Goal: Information Seeking & Learning: Learn about a topic

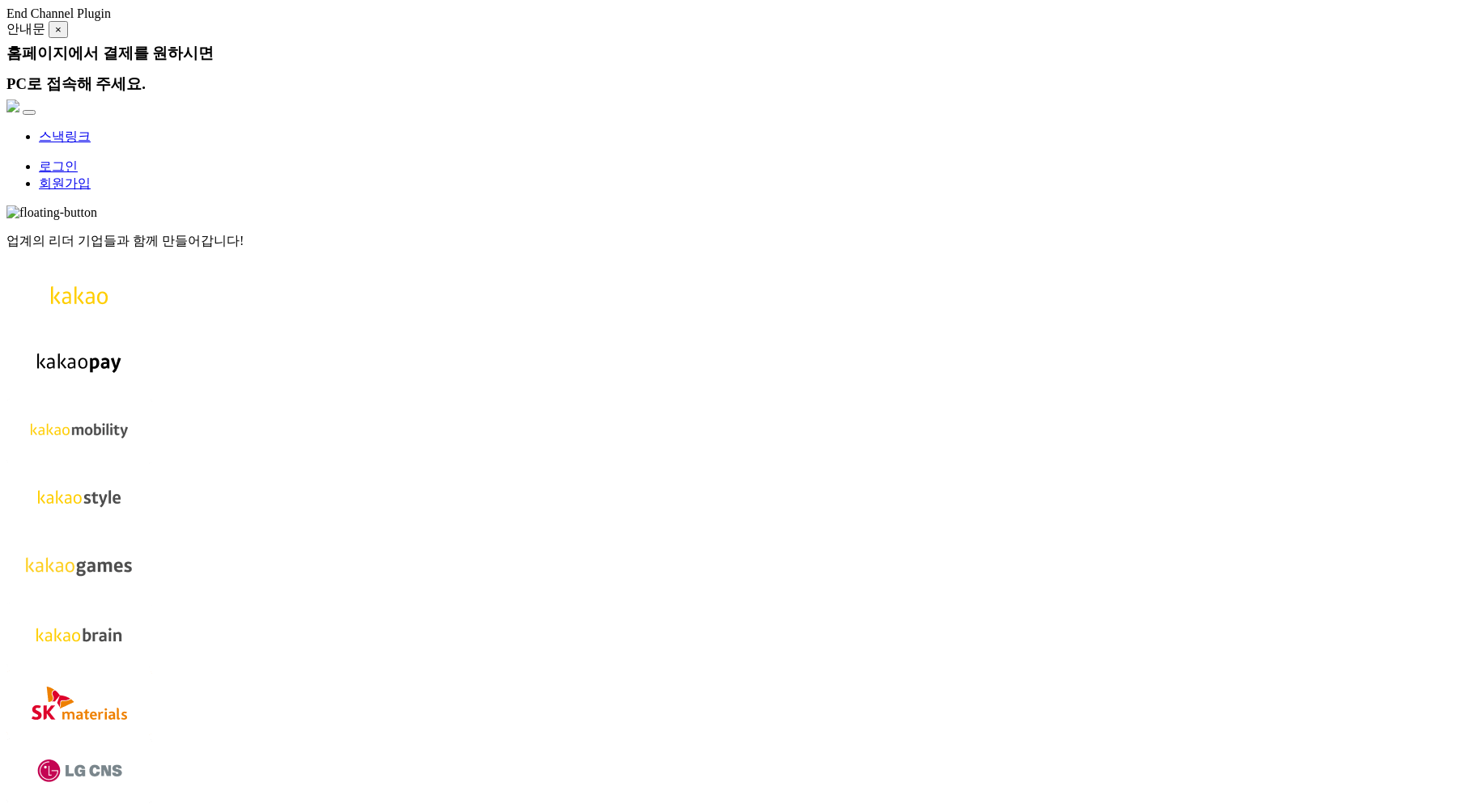
drag, startPoint x: 643, startPoint y: 97, endPoint x: 783, endPoint y: 103, distance: 140.1
click at [243, 234] on span "업계의 리더 기업들과 함께 만들어갑니다!" at bounding box center [124, 241] width 237 height 14
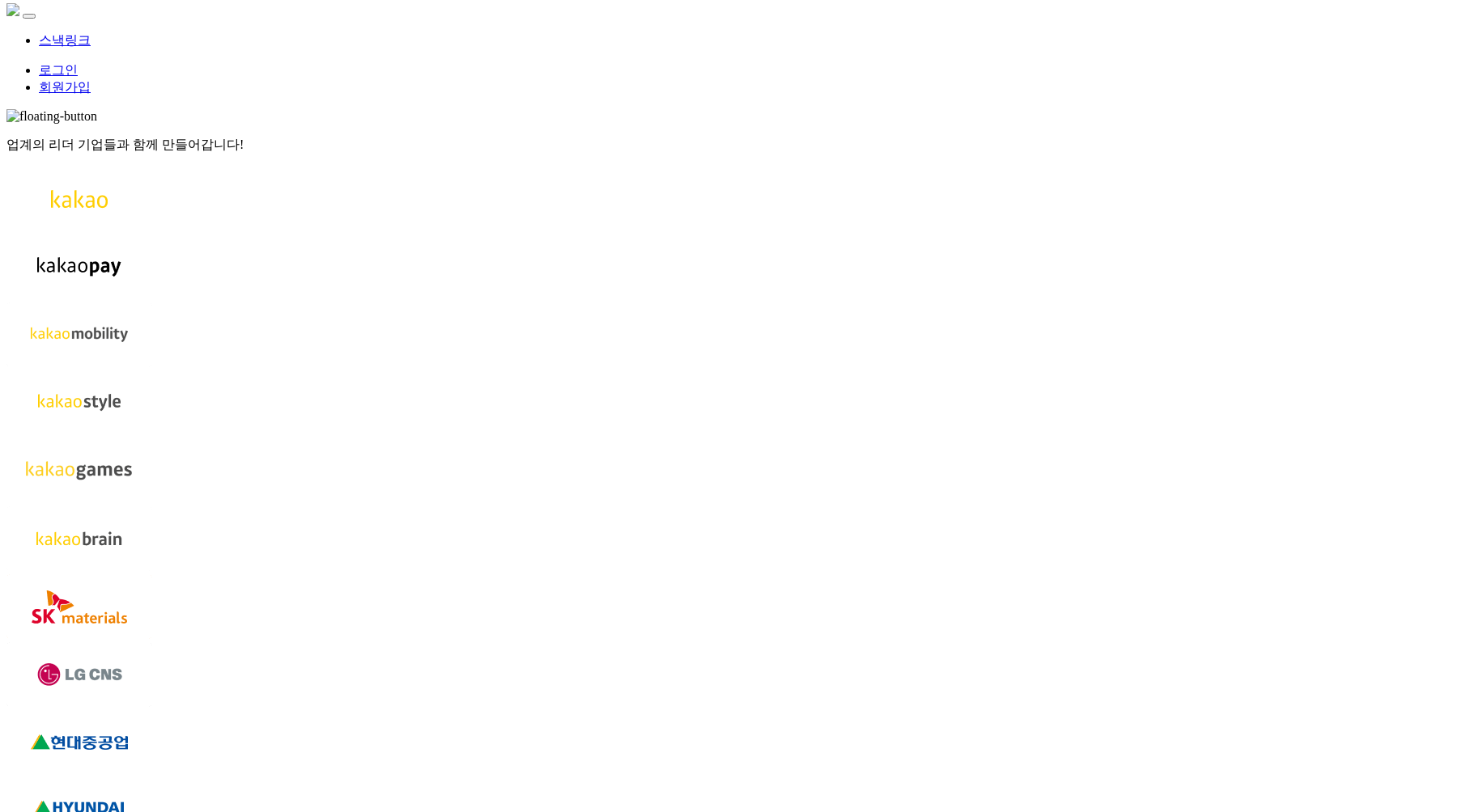
scroll to position [124, 0]
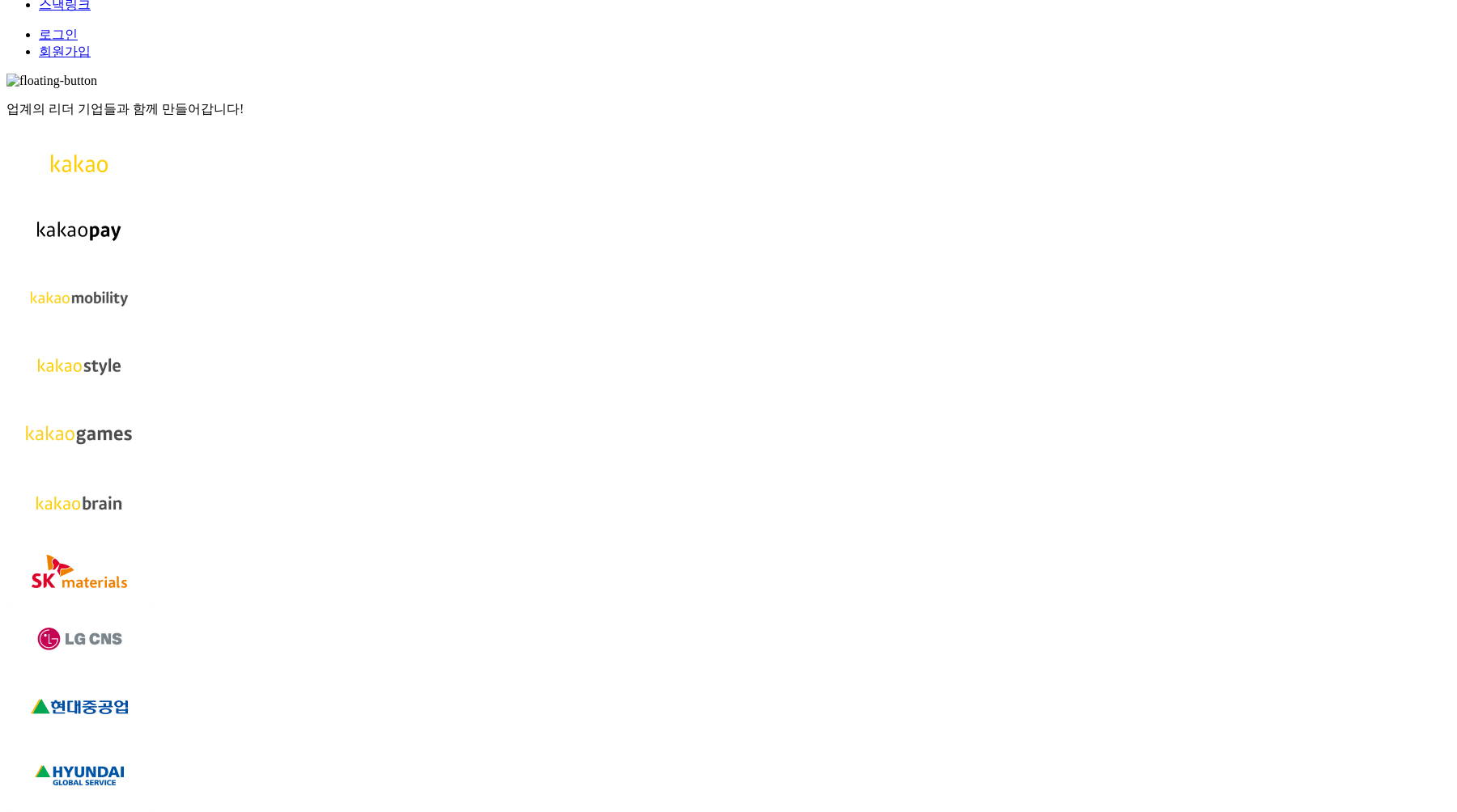
scroll to position [0, 0]
